Goal: Task Accomplishment & Management: Use online tool/utility

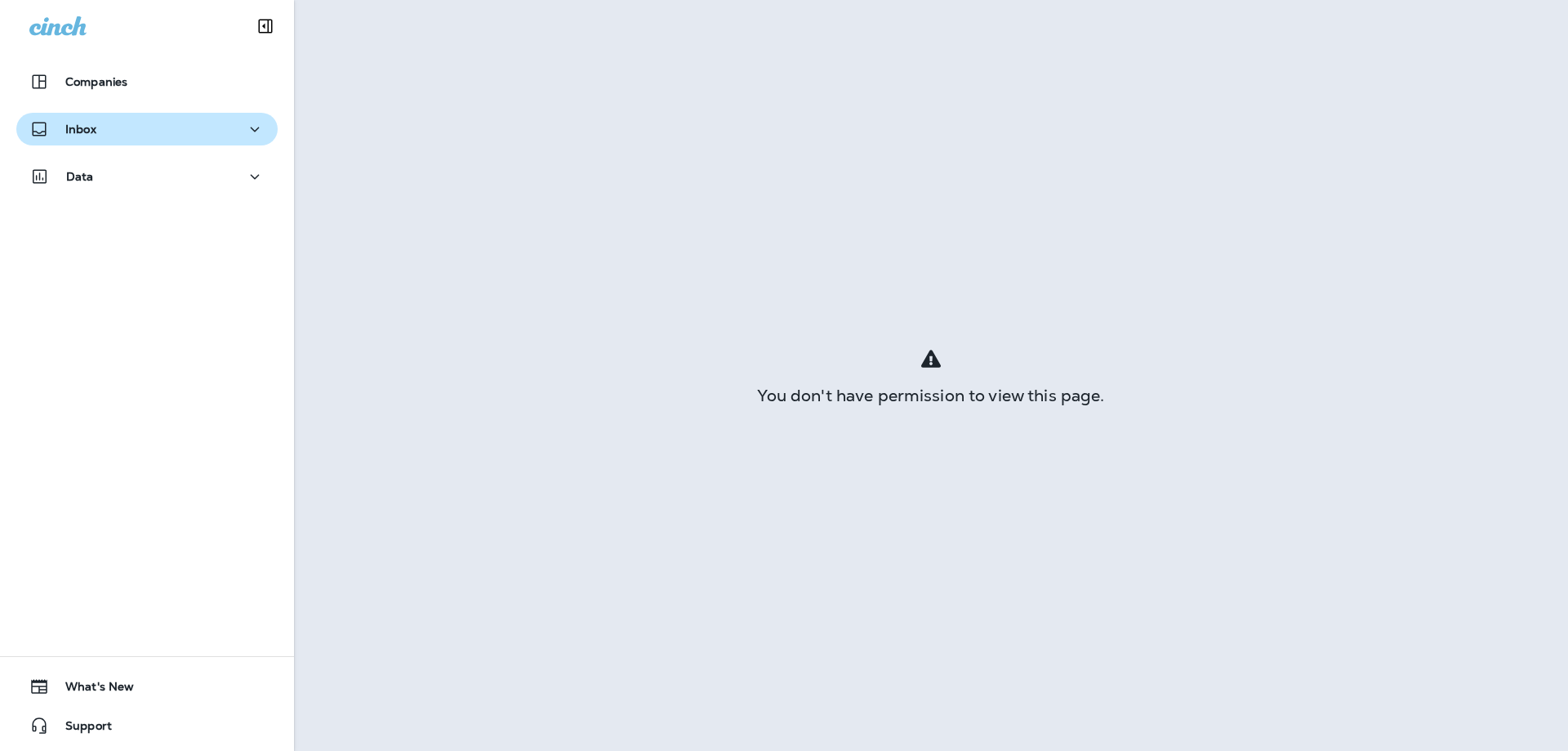
click at [101, 126] on div "Inbox" at bounding box center [147, 130] width 235 height 20
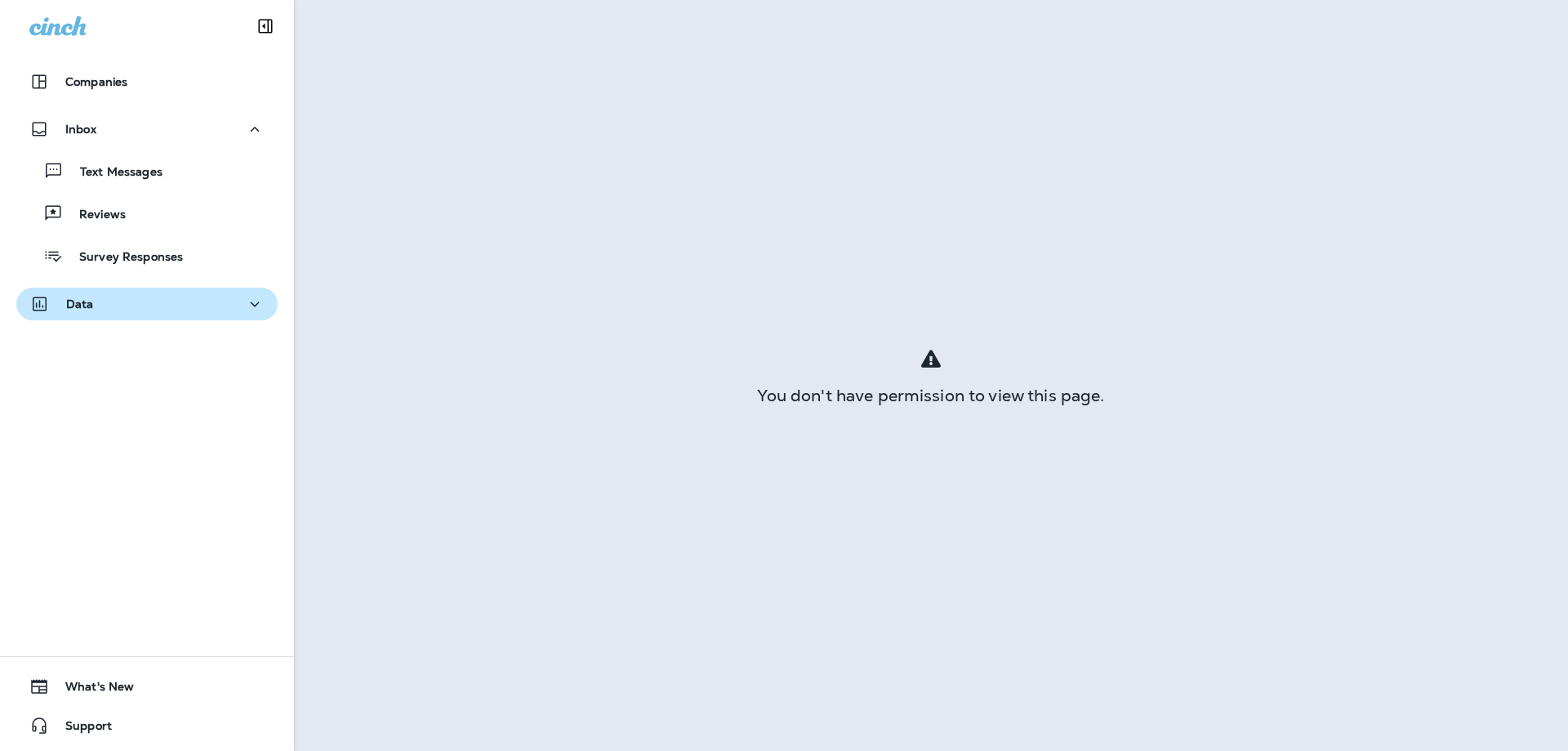
click at [84, 293] on button "Data" at bounding box center [147, 304] width 261 height 32
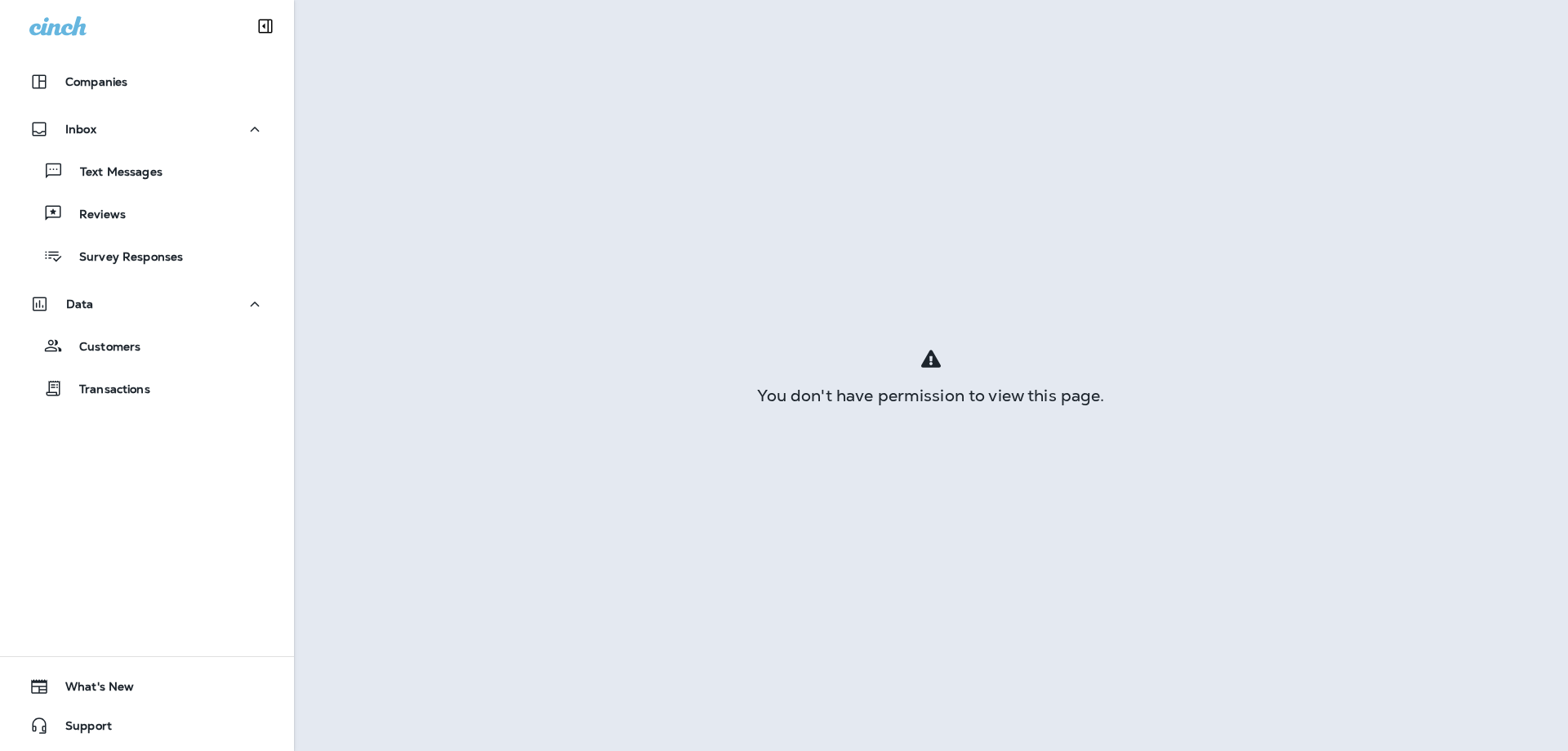
click at [99, 189] on div "Text Messages Reviews Survey Responses" at bounding box center [147, 209] width 261 height 128
click at [103, 172] on p "Text Messages" at bounding box center [113, 172] width 99 height 16
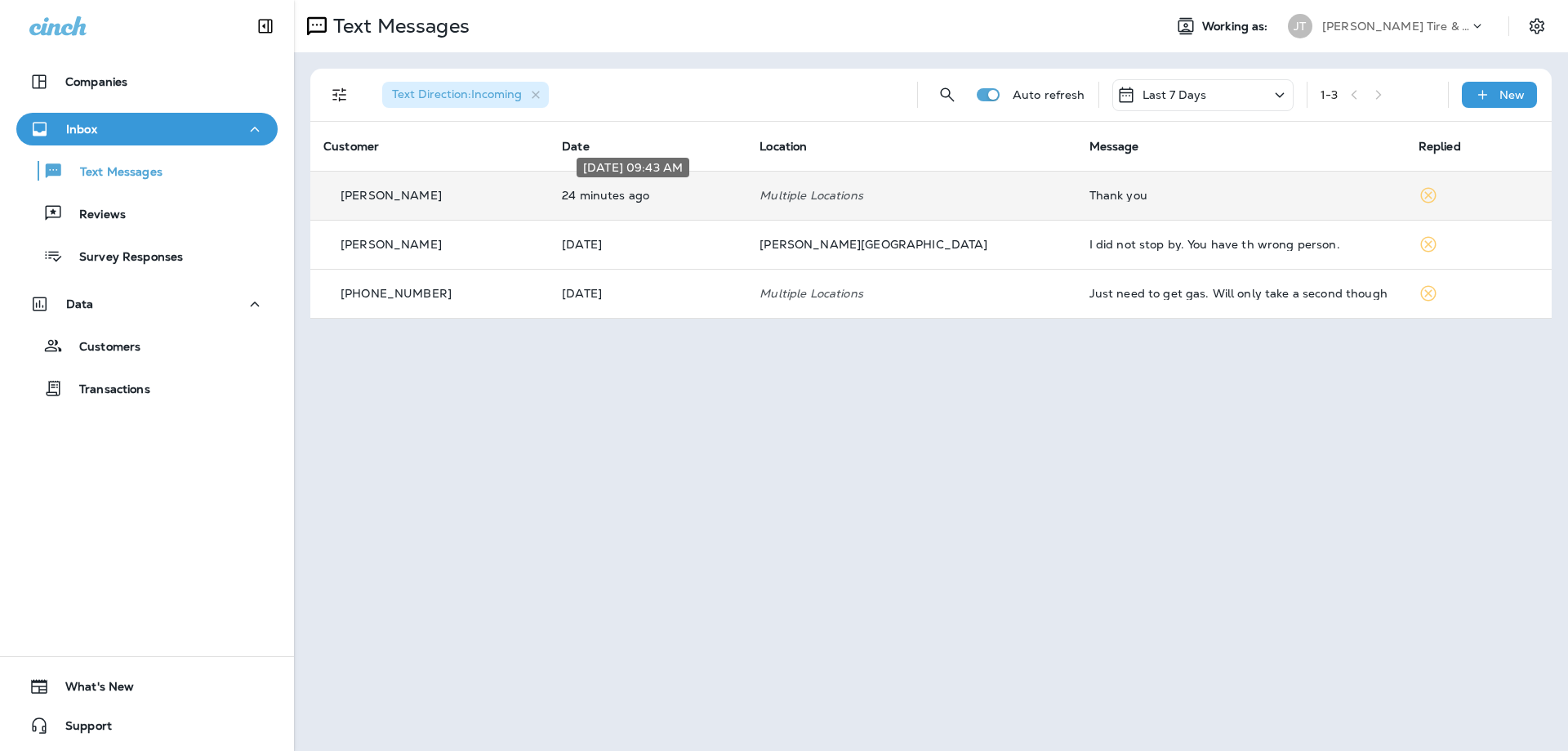
click at [581, 191] on p "24 minutes ago" at bounding box center [647, 195] width 171 height 13
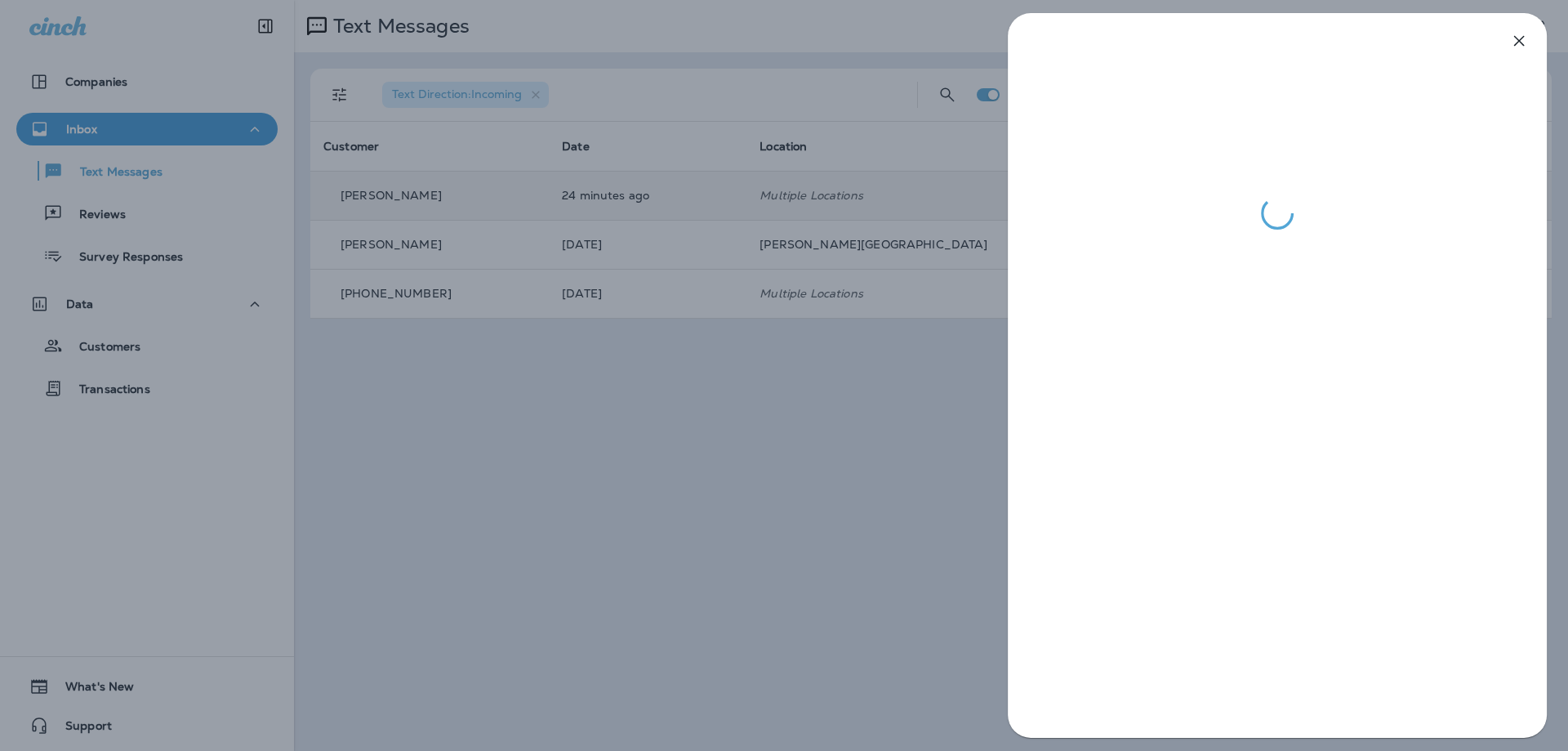
click at [588, 290] on div at bounding box center [784, 375] width 1568 height 751
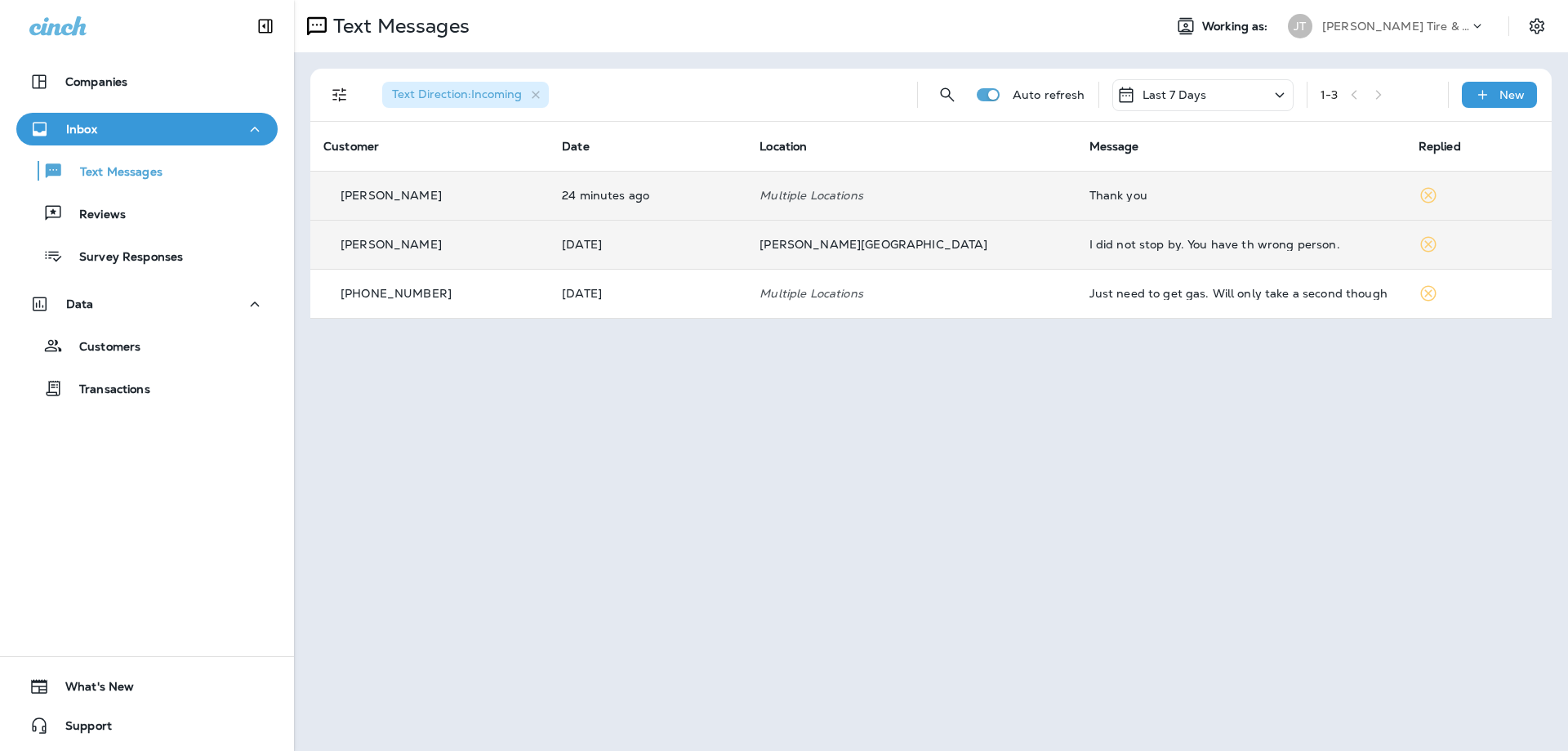
click at [1419, 245] on icon at bounding box center [1428, 244] width 19 height 19
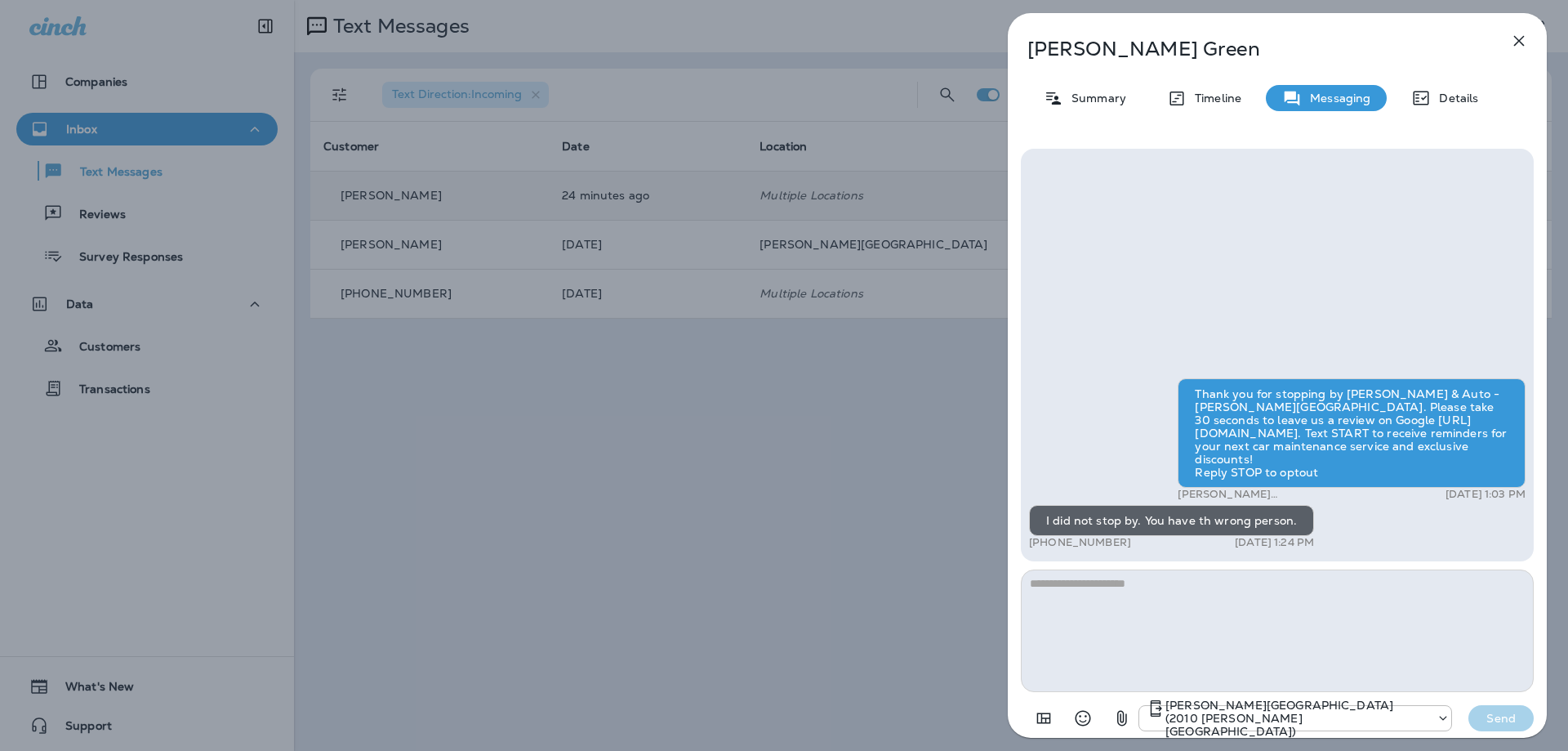
click at [1528, 44] on icon "button" at bounding box center [1519, 41] width 19 height 19
